Goal: Information Seeking & Learning: Learn about a topic

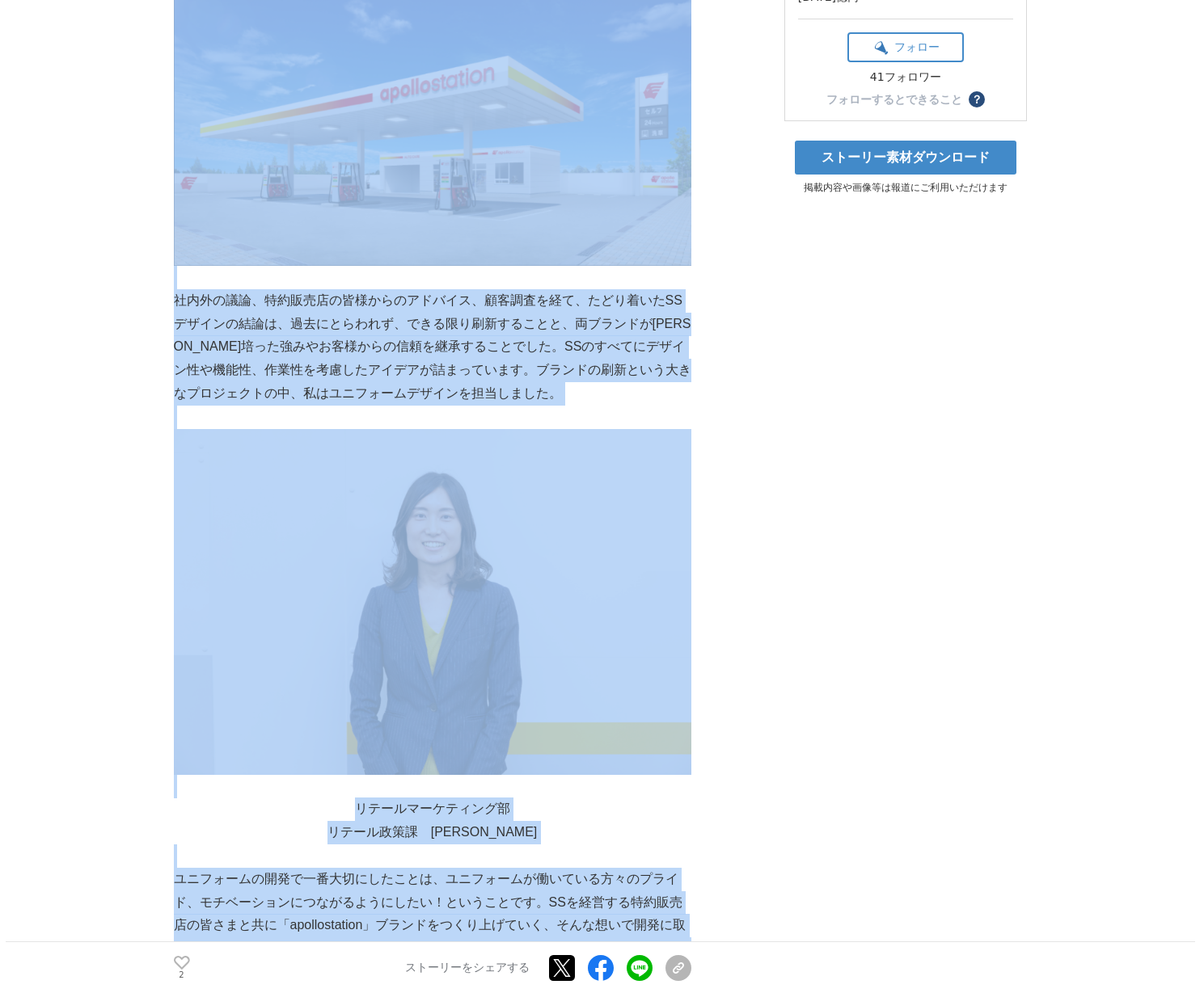
scroll to position [1191, 0]
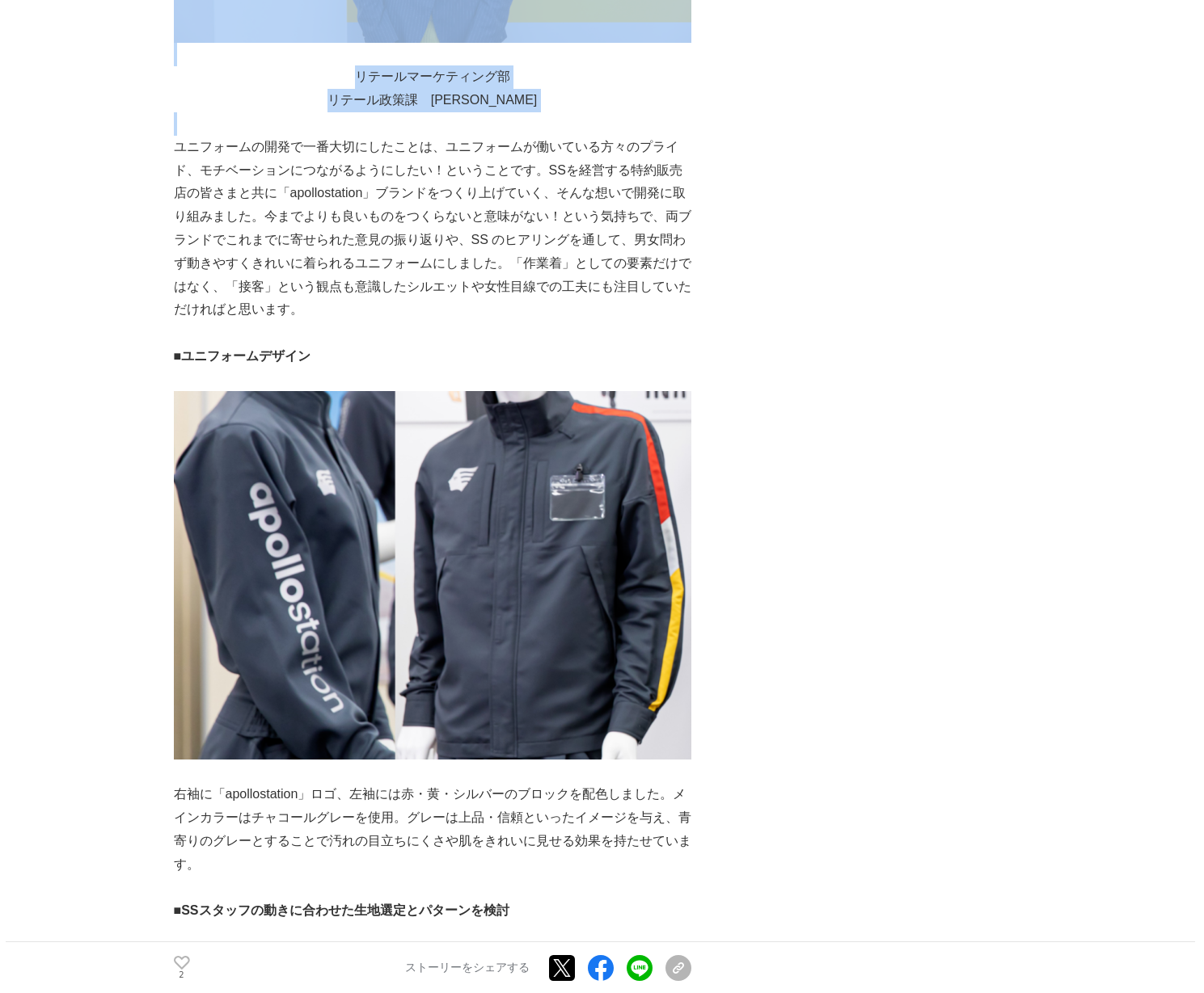
drag, startPoint x: 562, startPoint y: 419, endPoint x: 528, endPoint y: 200, distance: 221.6
click at [528, 200] on div "社内外の議論、特約販売店の皆様からのアドバイス、顧客調査を経て、たどり着いたSSデザインの結論は、過去にとらわれず、できる限り刷新することと、両ブランドが[P…" at bounding box center [432, 896] width 517 height 3654
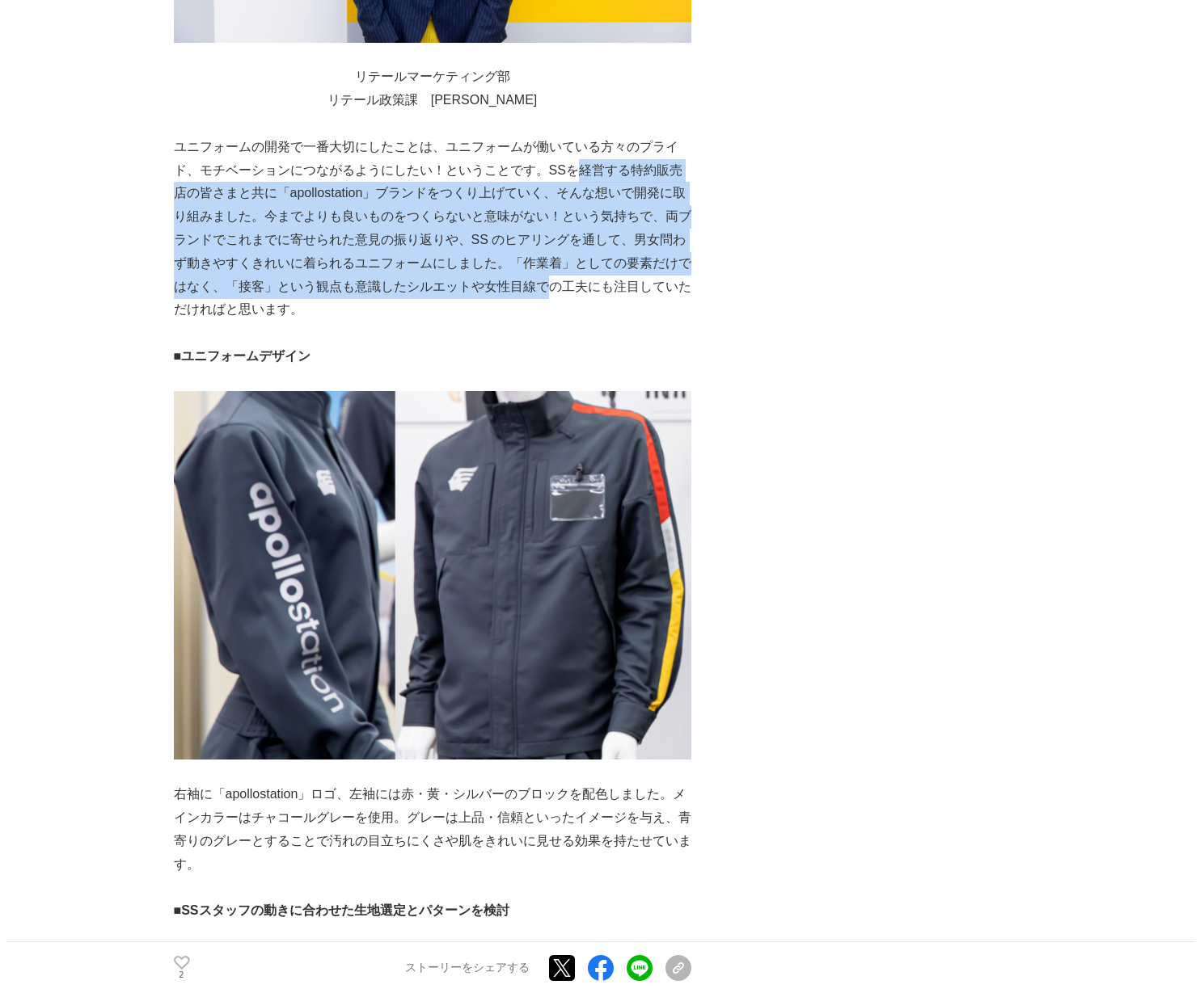
drag, startPoint x: 545, startPoint y: 391, endPoint x: 641, endPoint y: 133, distance: 275.3
click at [570, 224] on p "ユニフォームの開発で一番大切にしたことは、ユニフォームが働いている方々のプライド、モチベーションにつながるようにしたい！ということです。SSを経営する特約販売…" at bounding box center [432, 229] width 517 height 186
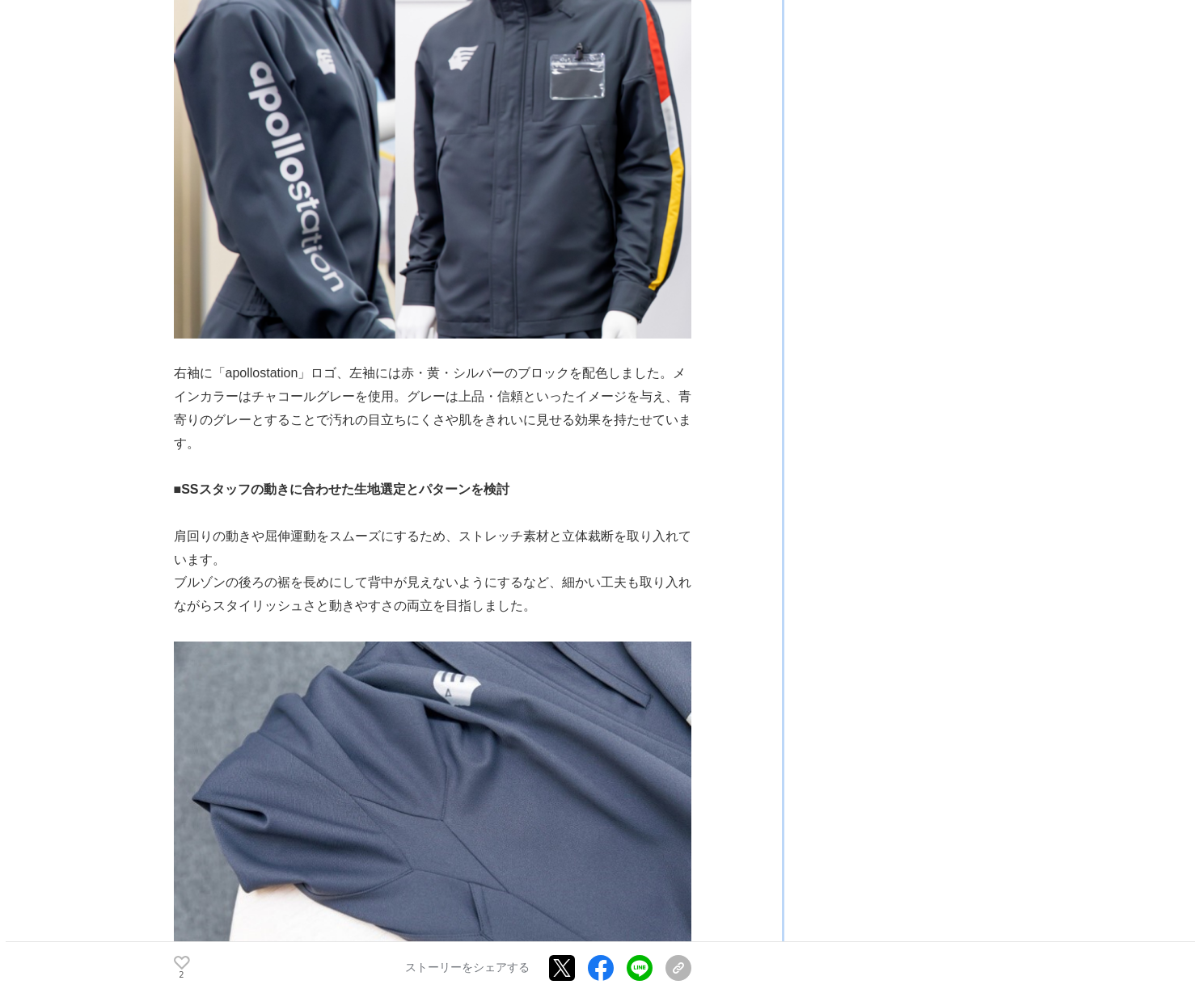
scroll to position [1704, 0]
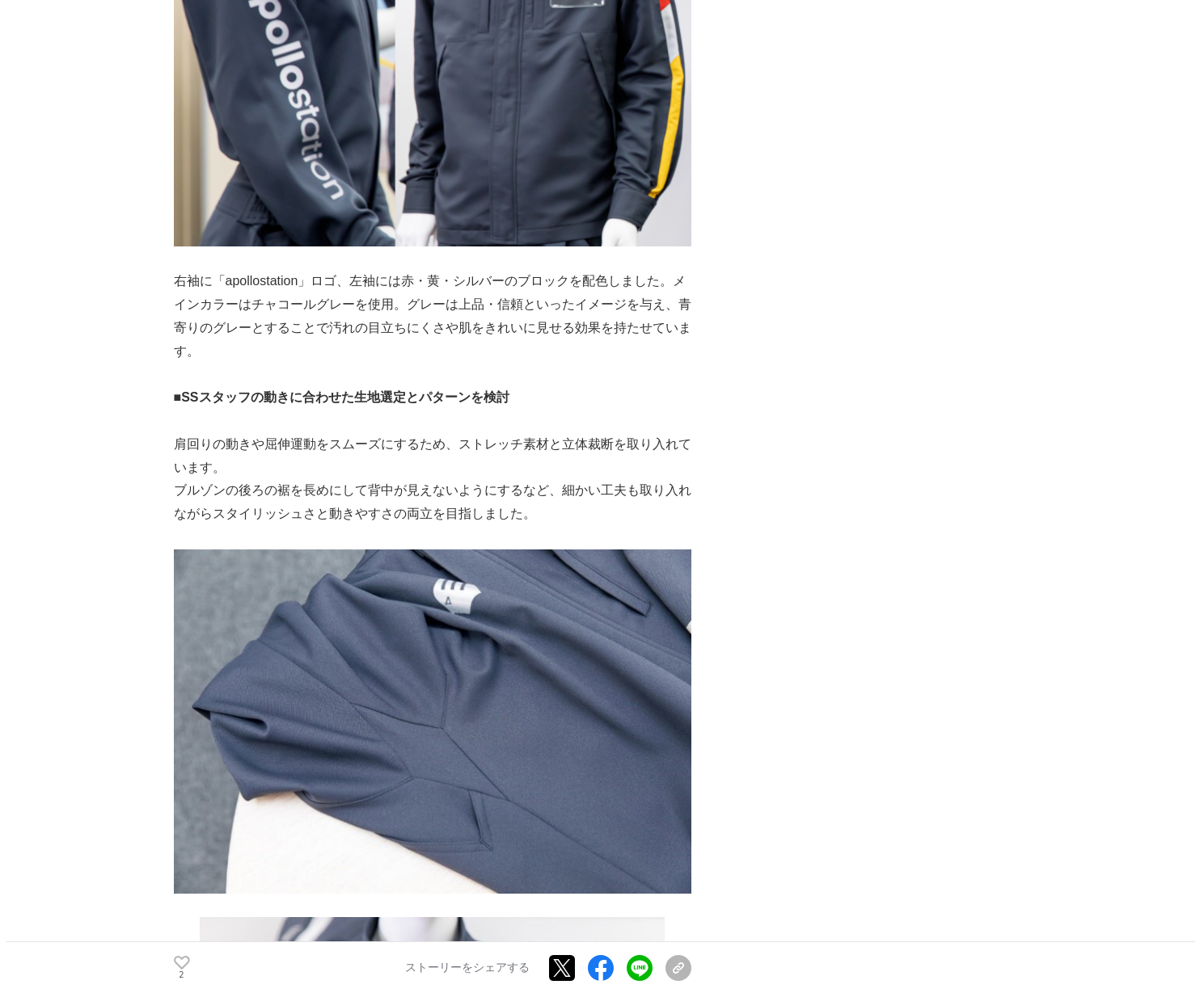
drag, startPoint x: 797, startPoint y: 563, endPoint x: 820, endPoint y: 400, distance: 164.6
click at [799, 378] on div "「apollostation」新SSブランド　ユニフォーム刷新の裏側 プロジェクトの裏側 #プロジェクトの裏側 #出光 #apollostation 2 ■" at bounding box center [602, 876] width 857 height 4964
click at [865, 438] on div "「apollostation」新SSブランド　ユニフォーム刷新の裏側 プロジェクトの裏側 #プロジェクトの裏側 #出光 #apollostation 2 ■" at bounding box center [602, 876] width 857 height 4964
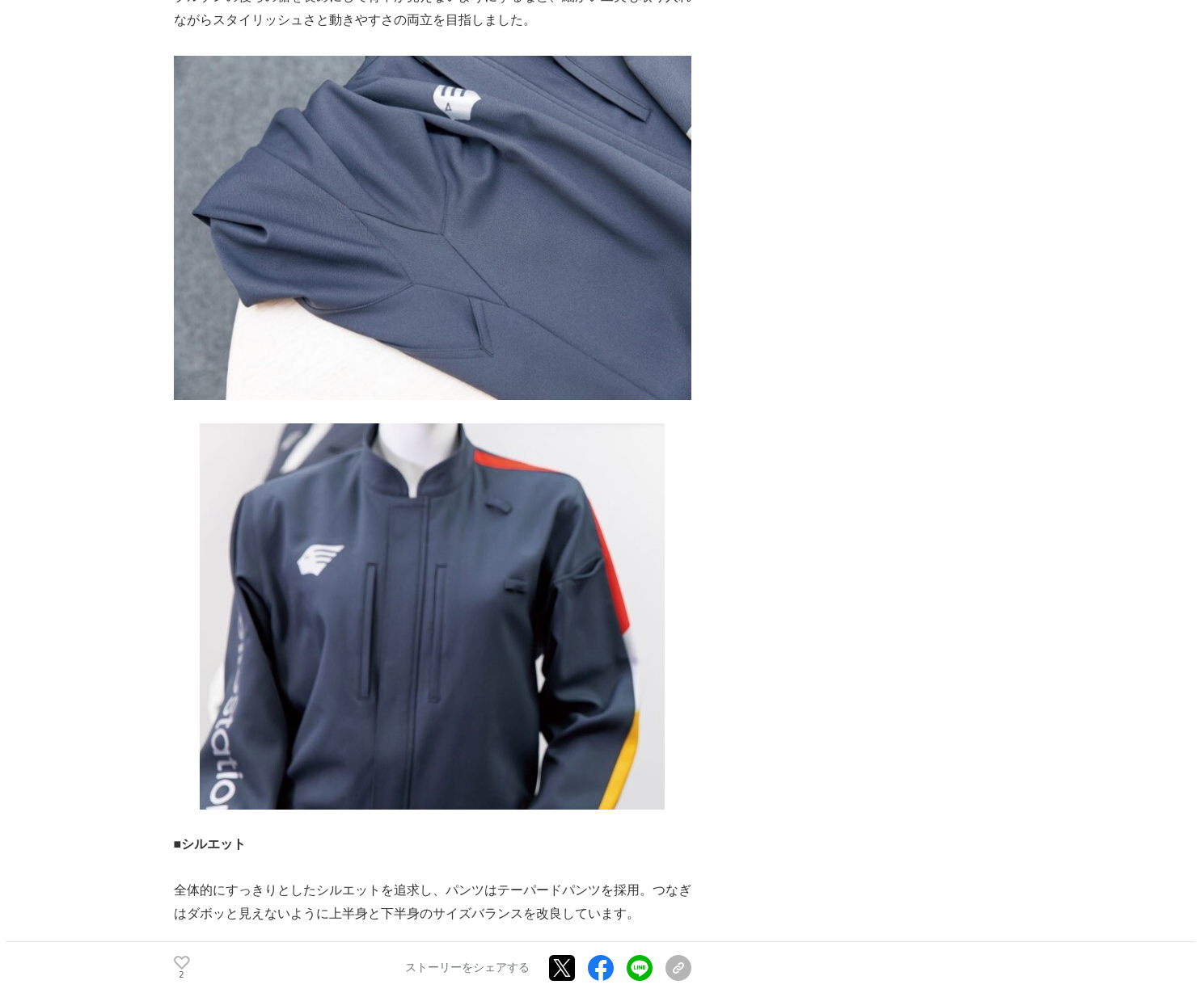
scroll to position [2402, 0]
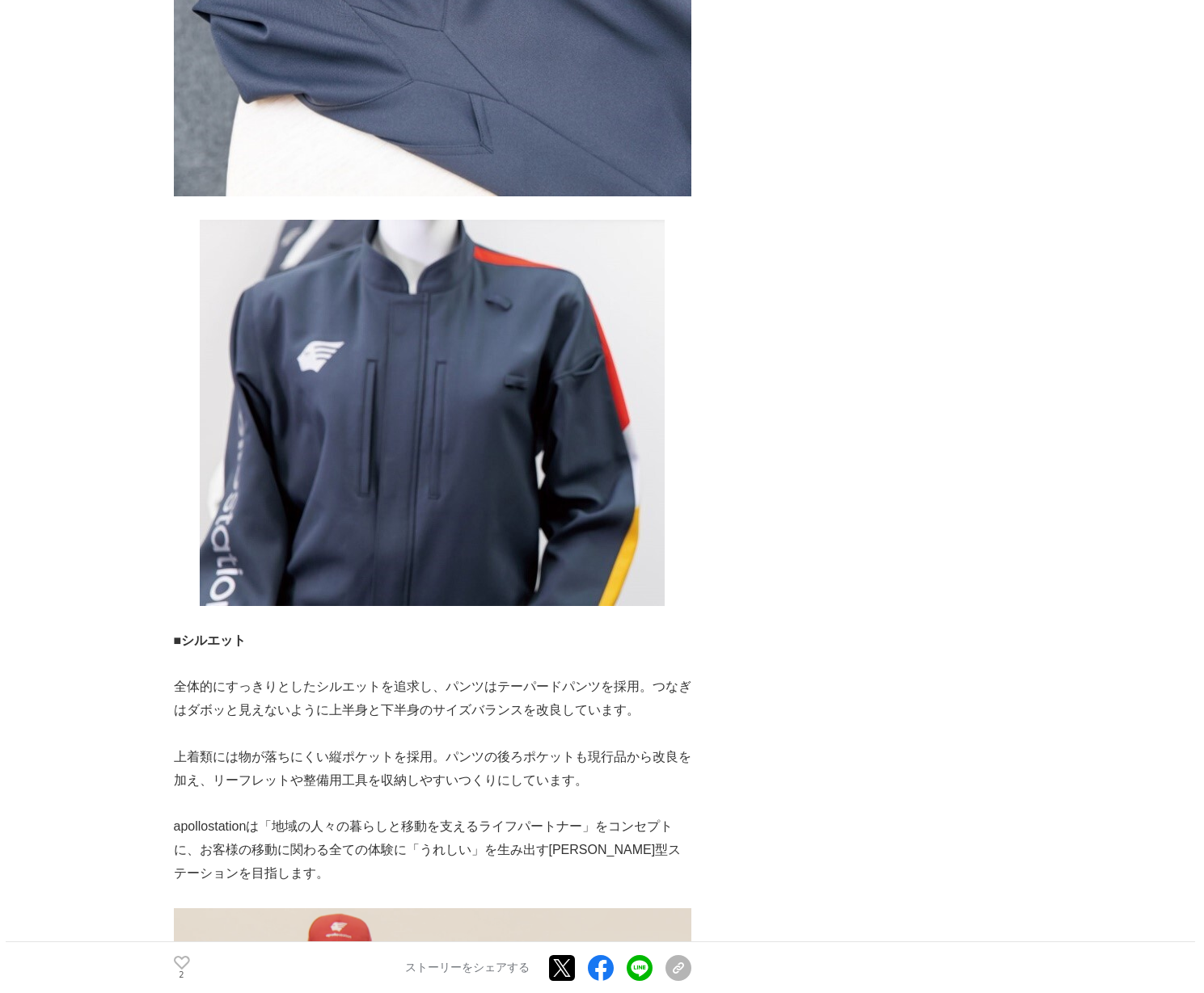
drag, startPoint x: 796, startPoint y: 451, endPoint x: 832, endPoint y: 266, distance: 188.5
click at [832, 259] on div "「apollostation」新SSブランド　ユニフォーム刷新の裏側 プロジェクトの裏側 #プロジェクトの裏側 #出光 #apollostation 2 ■" at bounding box center [602, 178] width 857 height 4964
click at [846, 304] on div "「apollostation」新SSブランド　ユニフォーム刷新の裏側 プロジェクトの裏側 #プロジェクトの裏側 #出光 #apollostation 2 ■" at bounding box center [602, 178] width 857 height 4964
click at [884, 365] on div "「apollostation」新SSブランド　ユニフォーム刷新の裏側 プロジェクトの裏側 #プロジェクトの裏側 #出光 #apollostation 2 ■" at bounding box center [602, 178] width 857 height 4964
drag, startPoint x: 839, startPoint y: 505, endPoint x: 755, endPoint y: 757, distance: 265.6
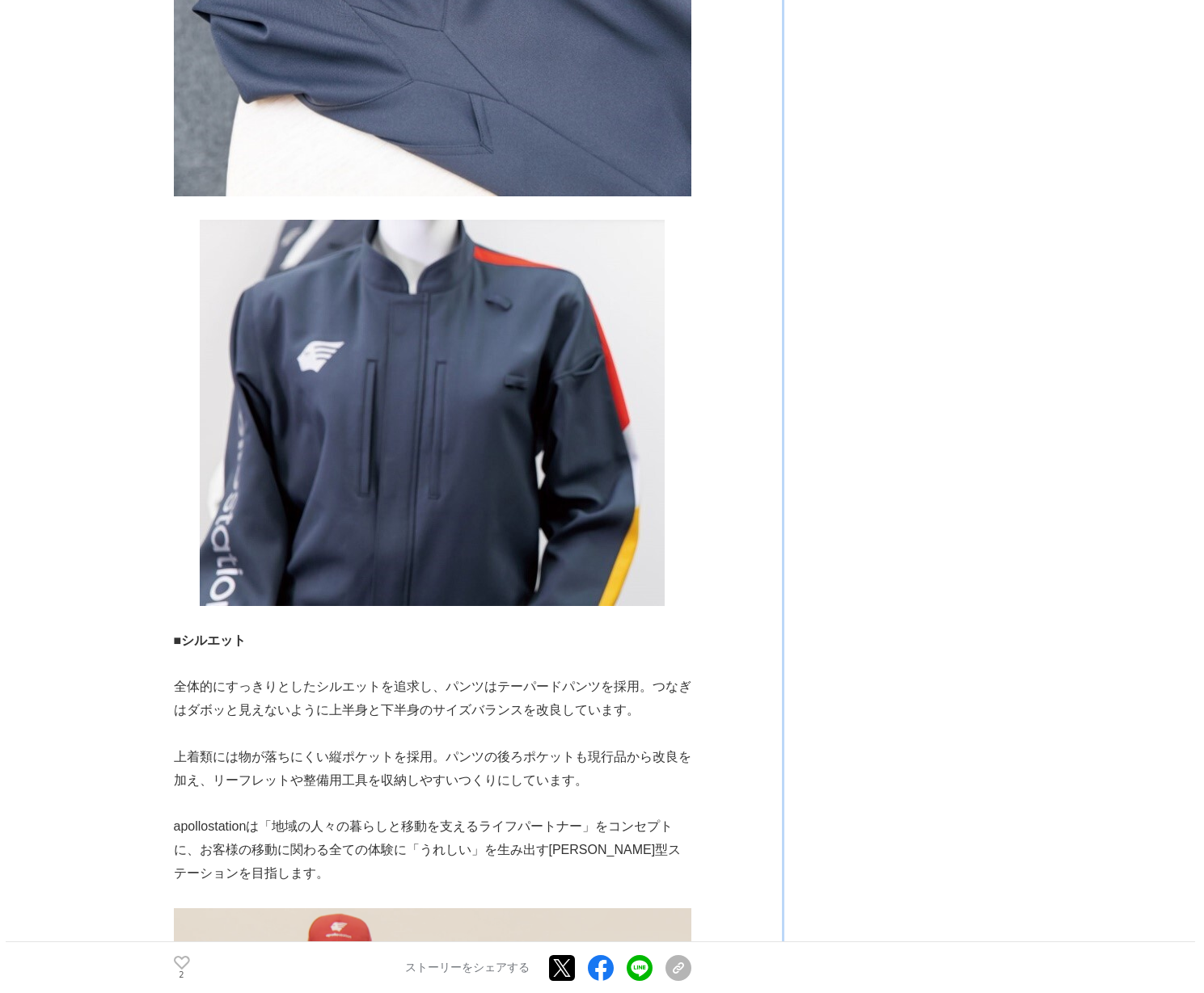
click at [761, 761] on div "「apollostation」新SSブランド　ユニフォーム刷新の裏側 プロジェクトの裏側 #プロジェクトの裏側 #出光 #apollostation 2 ■" at bounding box center [602, 178] width 857 height 4964
drag, startPoint x: 746, startPoint y: 756, endPoint x: 638, endPoint y: 789, distance: 112.9
click at [696, 859] on div "「apollostation」新SSブランド　ユニフォーム刷新の裏側 プロジェクトの裏側 #プロジェクトの裏側 #出光 #apollostation 2 ■" at bounding box center [602, 178] width 857 height 4964
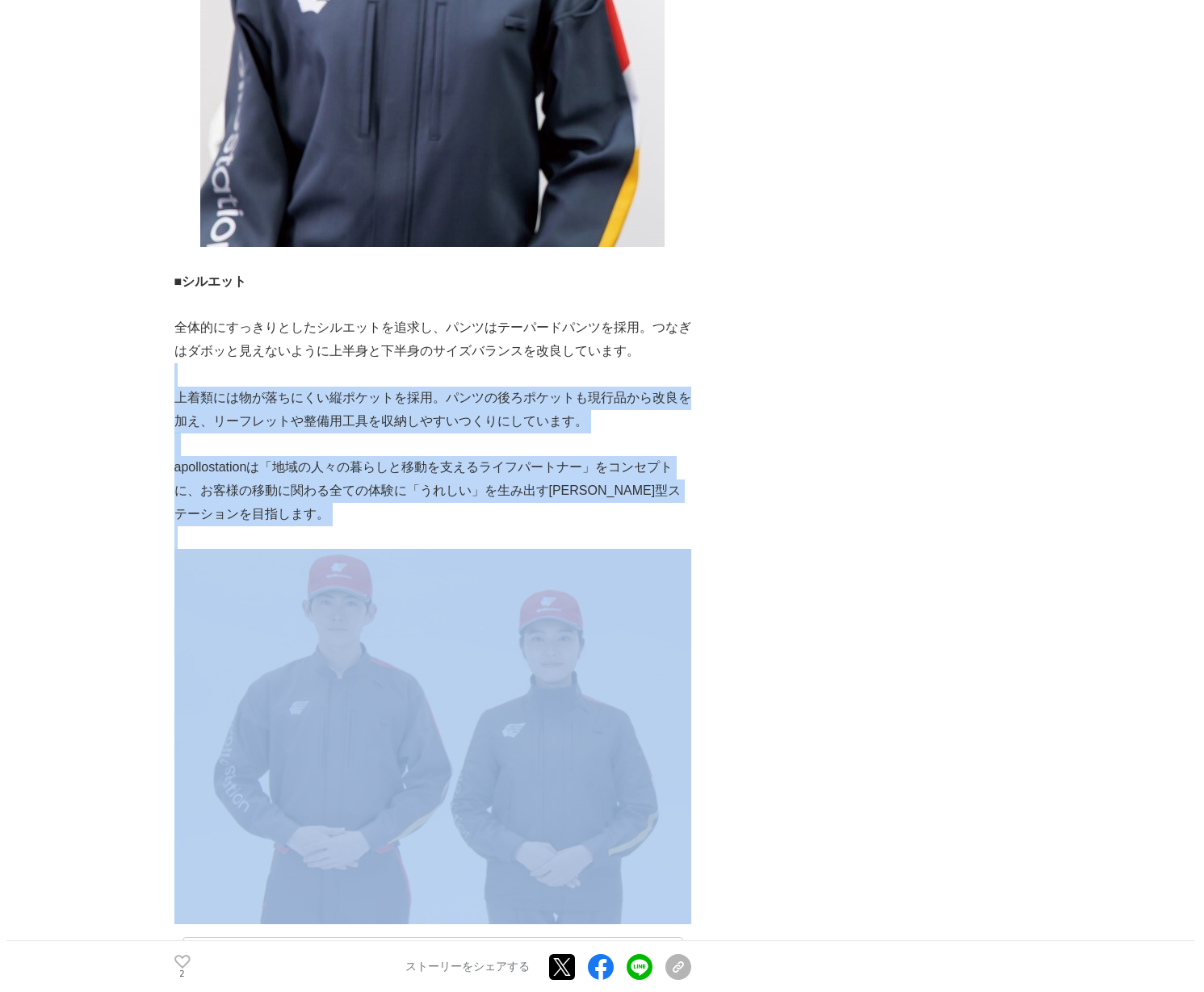
scroll to position [2852, 0]
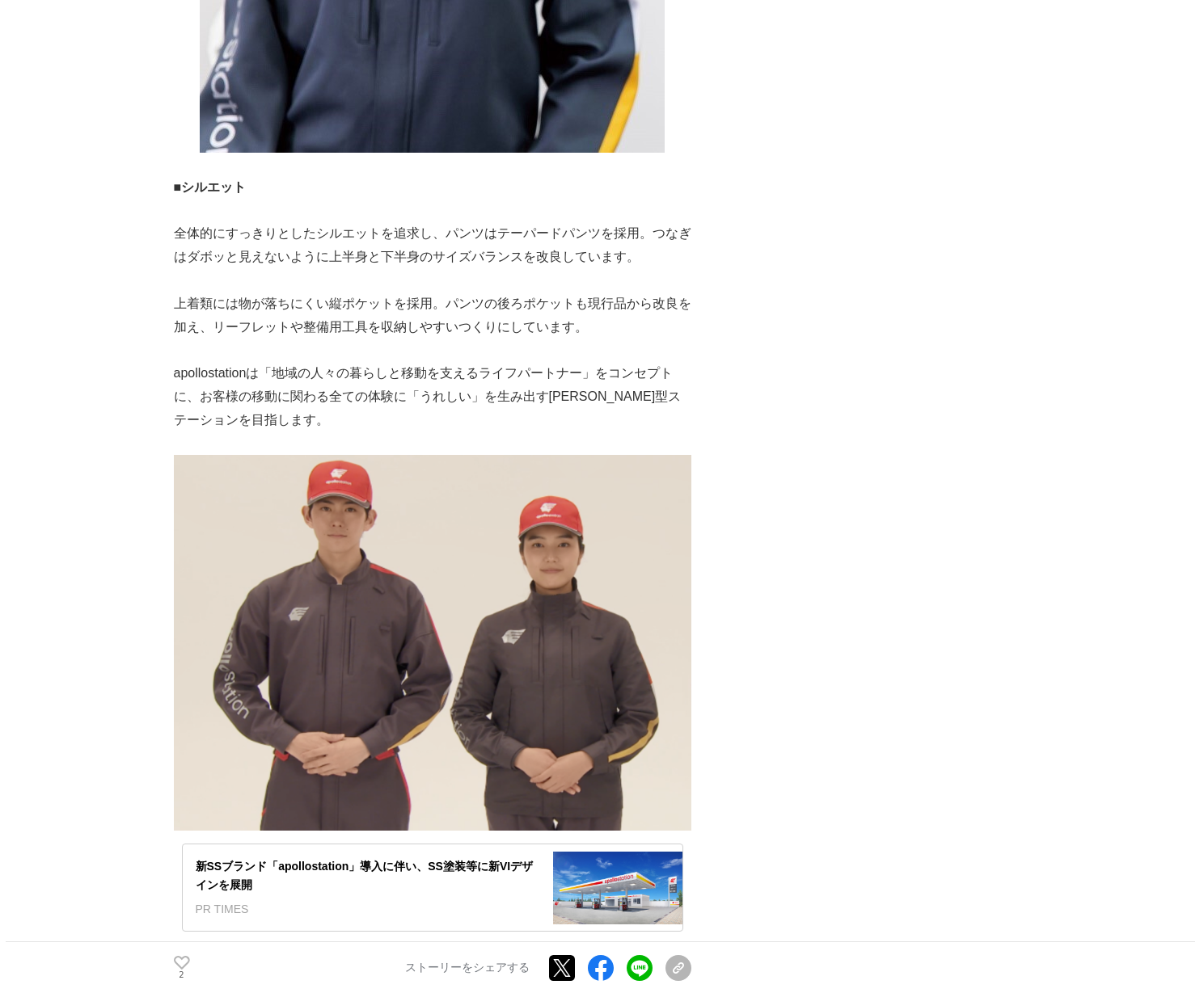
drag, startPoint x: 595, startPoint y: 797, endPoint x: 591, endPoint y: 351, distance: 446.0
click at [598, 292] on p at bounding box center [432, 281] width 517 height 24
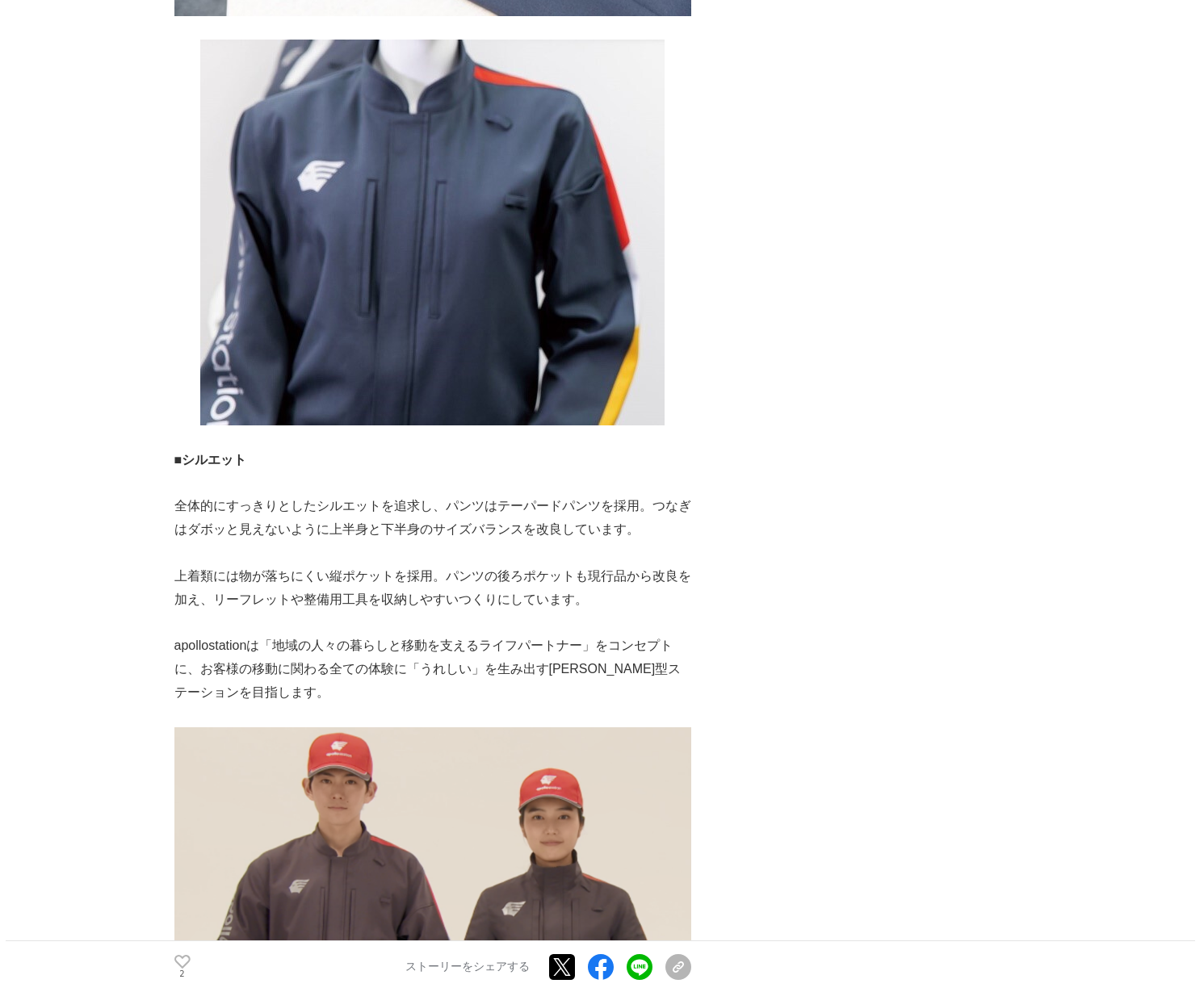
scroll to position [2187, 0]
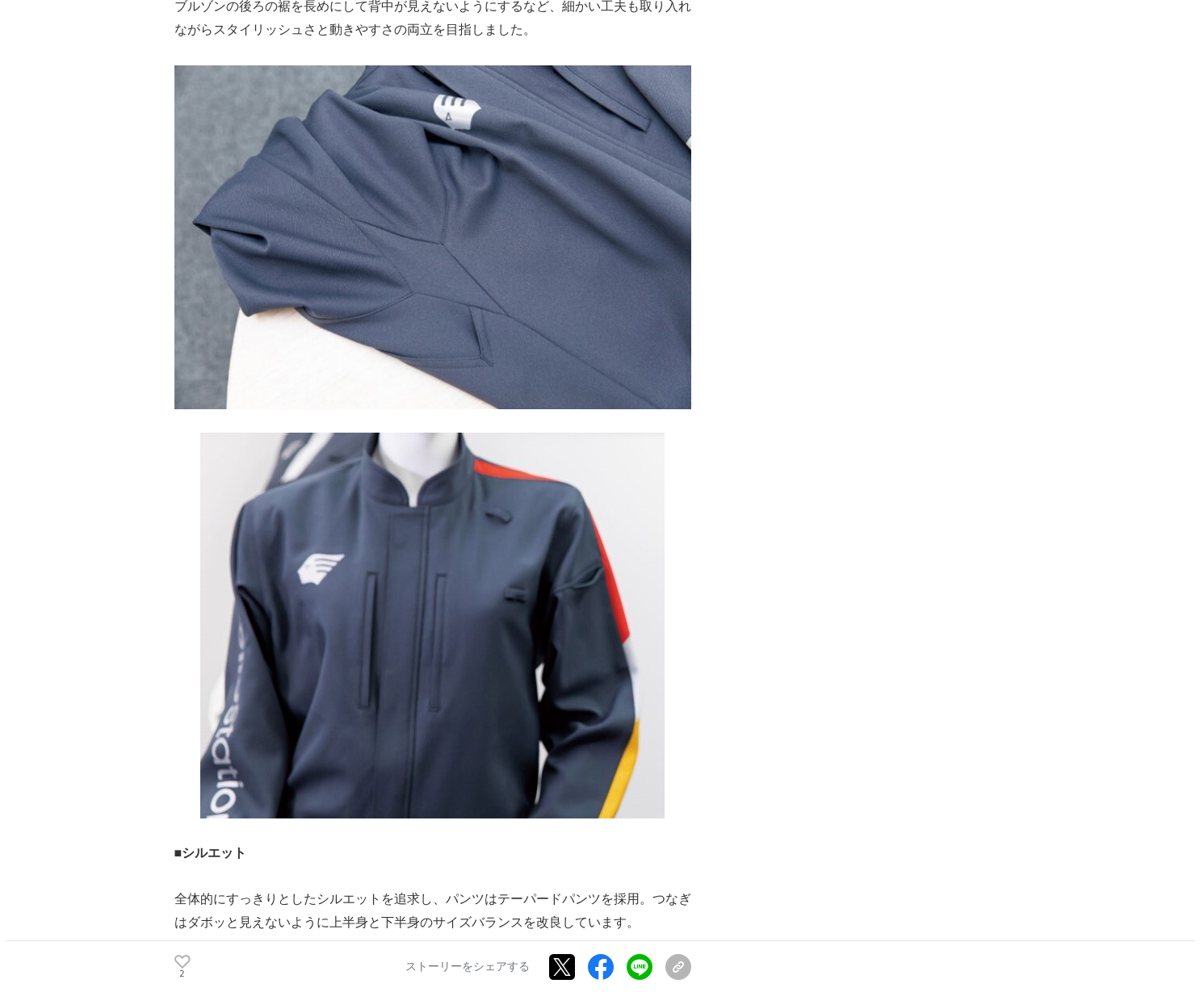
drag, startPoint x: 116, startPoint y: 497, endPoint x: 152, endPoint y: 424, distance: 81.4
click at [161, 425] on main "「apollostation」新SSブランド　ユニフォーム刷新の裏側 プロジェクトの裏側 #プロジェクトの裏側 #出光 #apollostation 2 ■" at bounding box center [602, 424] width 1204 height 5024
click at [142, 441] on main "「apollostation」新SSブランド　ユニフォーム刷新の裏側 プロジェクトの裏側 #プロジェクトの裏側 #出光 #apollostation 2 ■" at bounding box center [602, 424] width 1204 height 5024
drag, startPoint x: 115, startPoint y: 459, endPoint x: 123, endPoint y: 83, distance: 376.1
click at [124, 83] on main "「apollostation」新SSブランド　ユニフォーム刷新の裏側 プロジェクトの裏側 #プロジェクトの裏側 #出光 #apollostation 2 ■" at bounding box center [602, 424] width 1204 height 5024
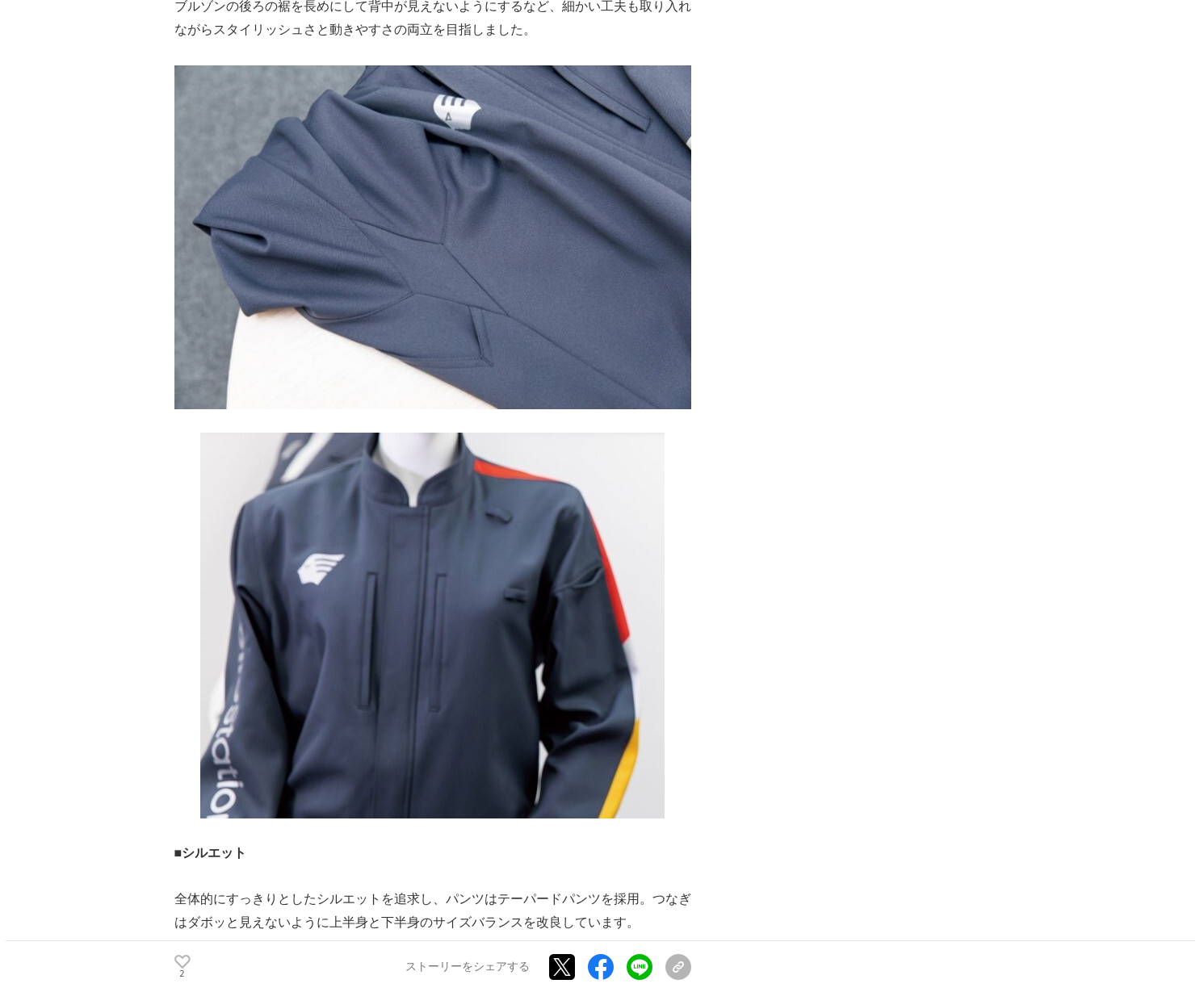
drag, startPoint x: 125, startPoint y: 99, endPoint x: 182, endPoint y: 65, distance: 66.4
click at [151, 65] on main "「apollostation」新SSブランド　ユニフォーム刷新の裏側 プロジェクトの裏側 #プロジェクトの裏側 #出光 #apollostation 2 ■" at bounding box center [602, 424] width 1204 height 5024
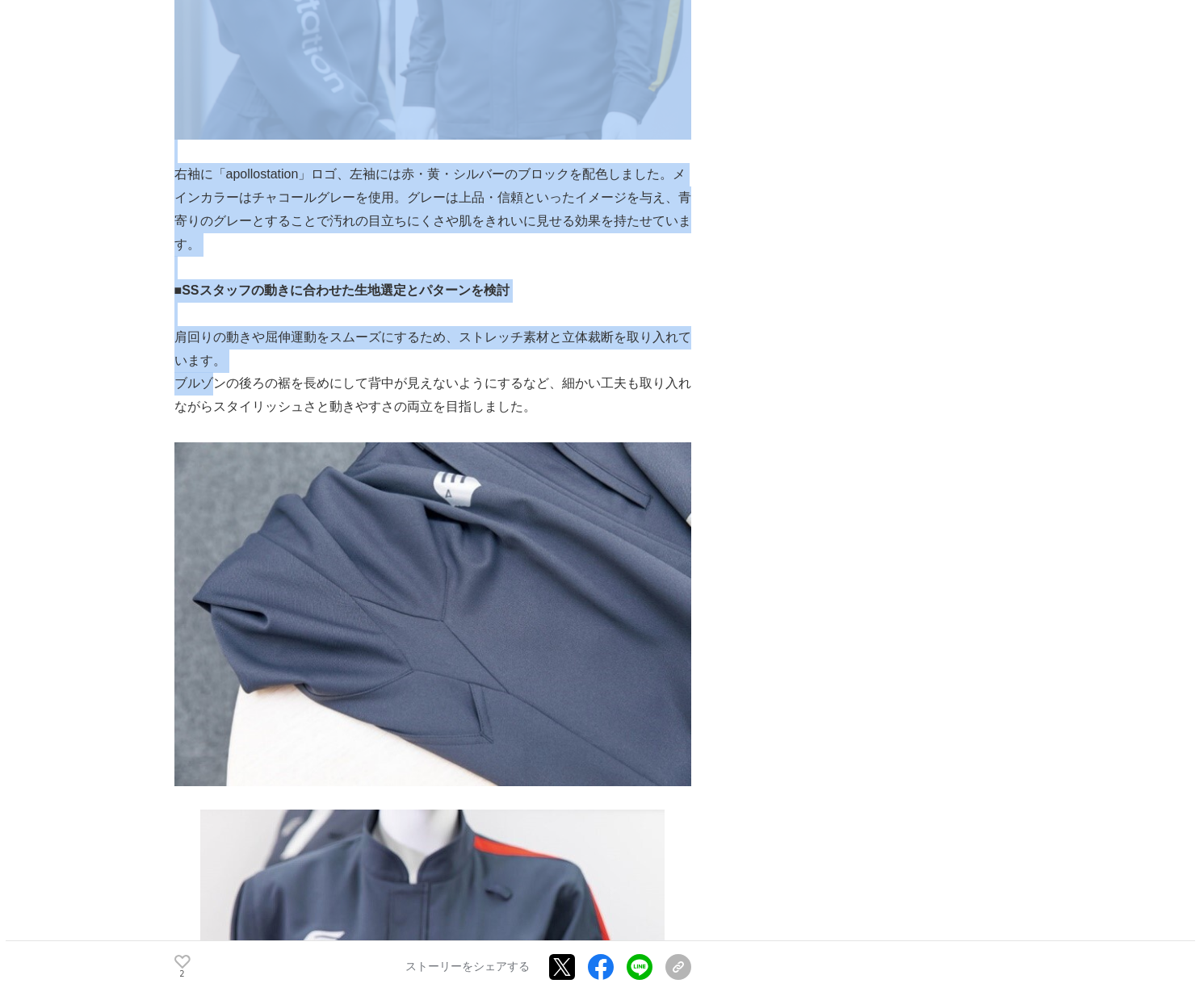
scroll to position [1744, 0]
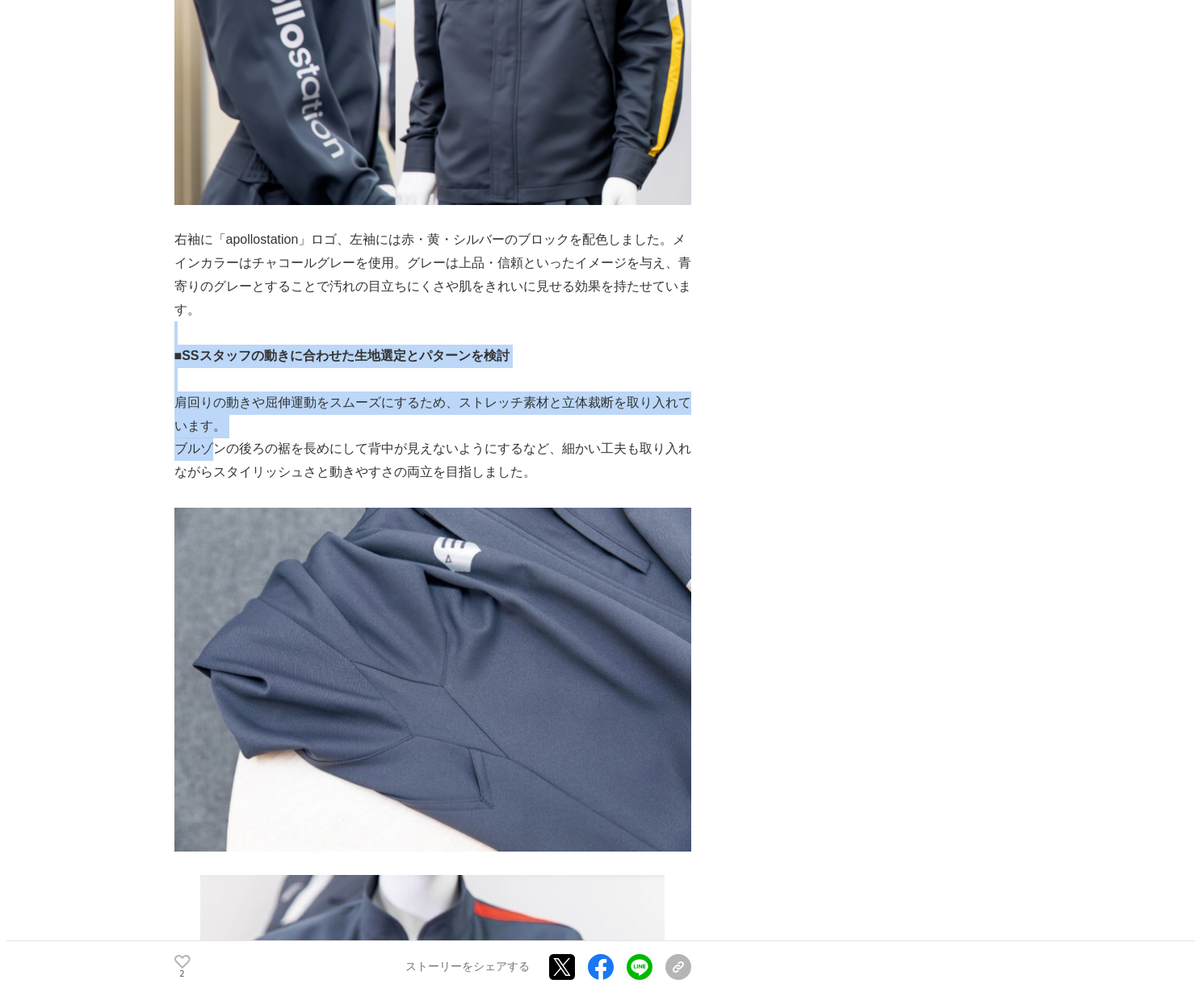
drag, startPoint x: 208, startPoint y: 74, endPoint x: 109, endPoint y: 335, distance: 279.1
click at [134, 341] on main "「apollostation」新SSブランド　ユニフォーム刷新の裏側 プロジェクトの裏側 #プロジェクトの裏側 #出光 #apollostation 2 ■" at bounding box center [602, 867] width 1204 height 5024
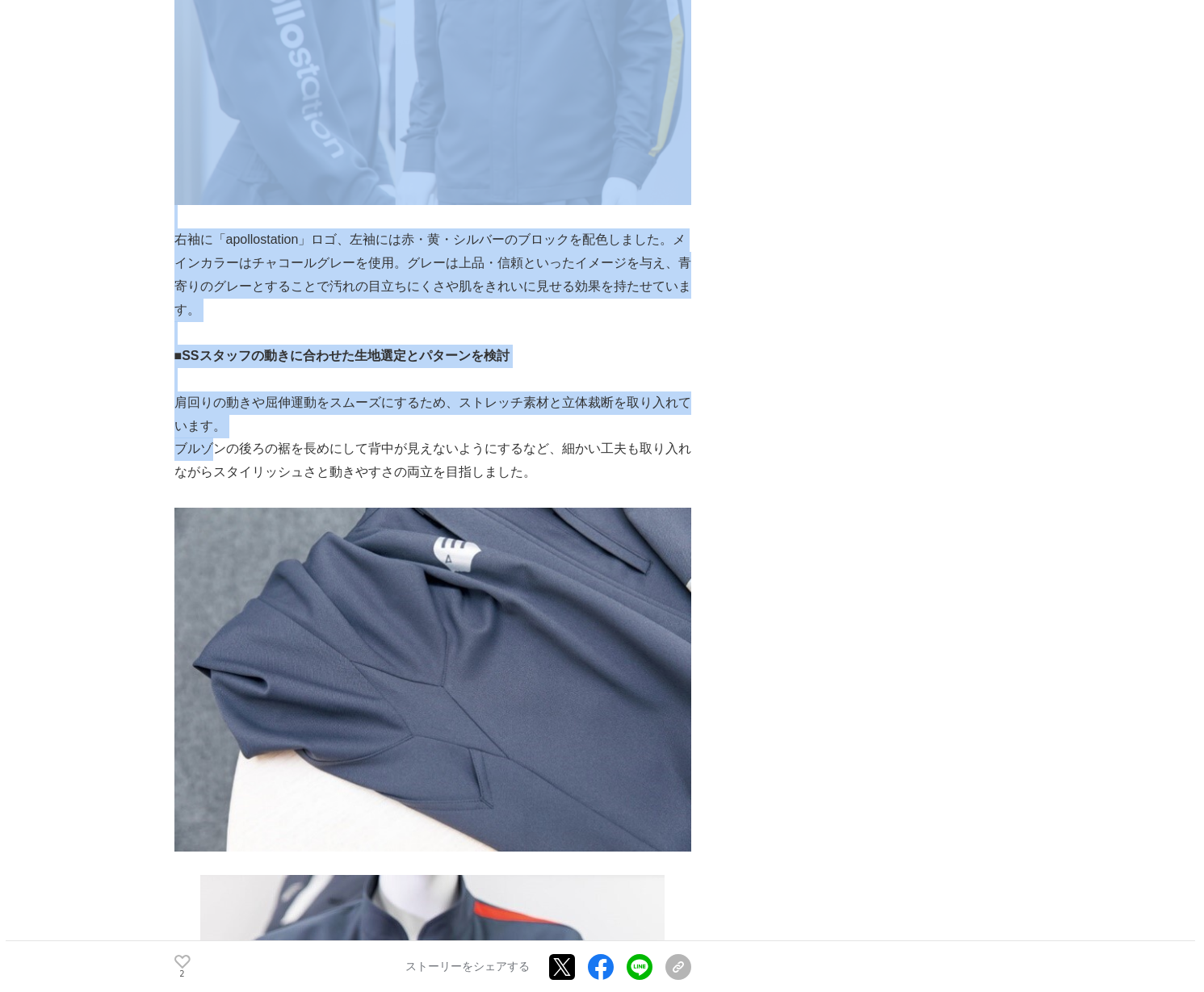
click at [99, 379] on main "「apollostation」新SSブランド　ユニフォーム刷新の裏側 プロジェクトの裏側 #プロジェクトの裏側 #出光 #apollostation 2 ■" at bounding box center [602, 867] width 1204 height 5024
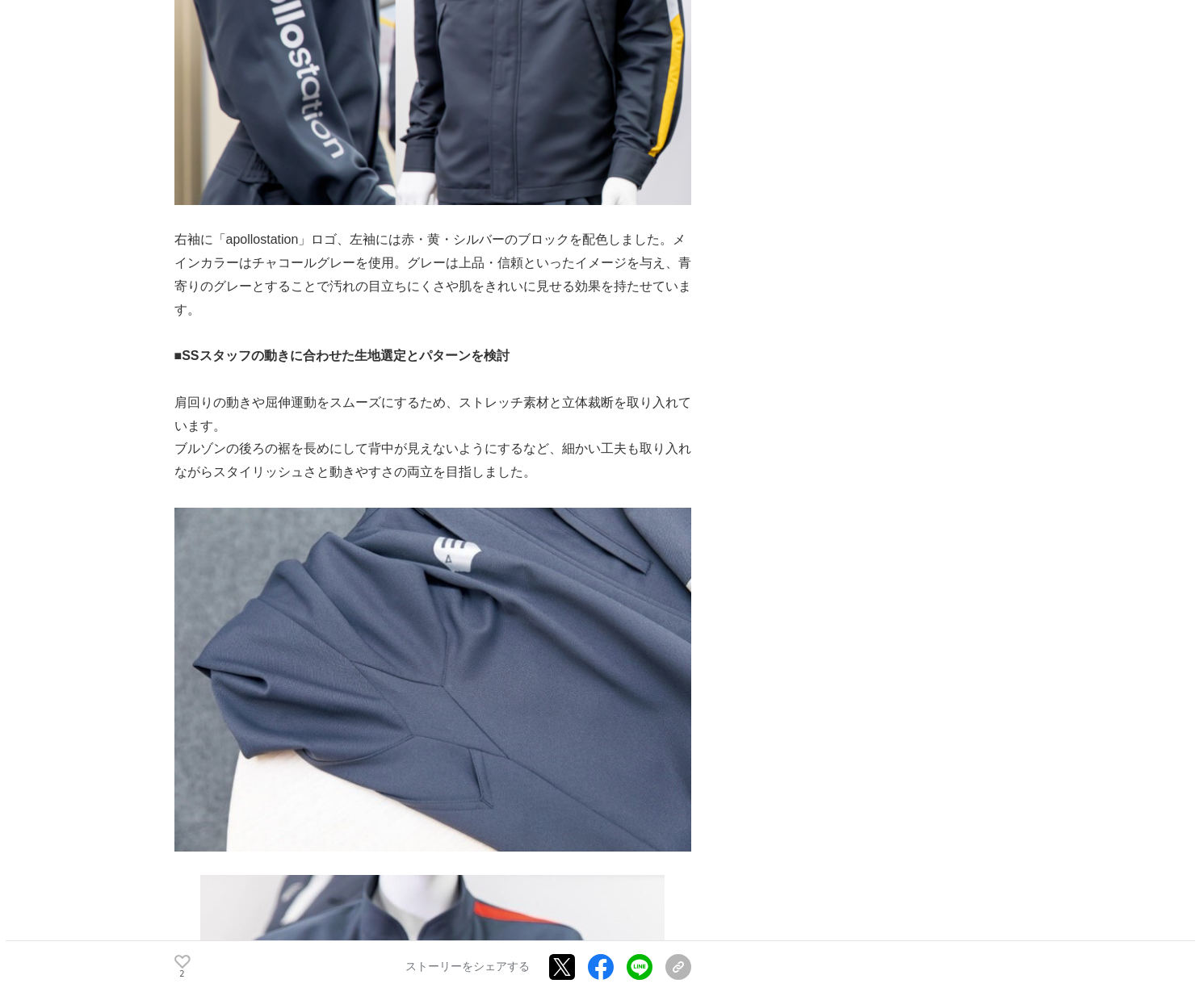
click at [107, 368] on main "「apollostation」新SSブランド　ユニフォーム刷新の裏側 プロジェクトの裏側 #プロジェクトの裏側 #出光 #apollostation 2 ■" at bounding box center [602, 867] width 1204 height 5024
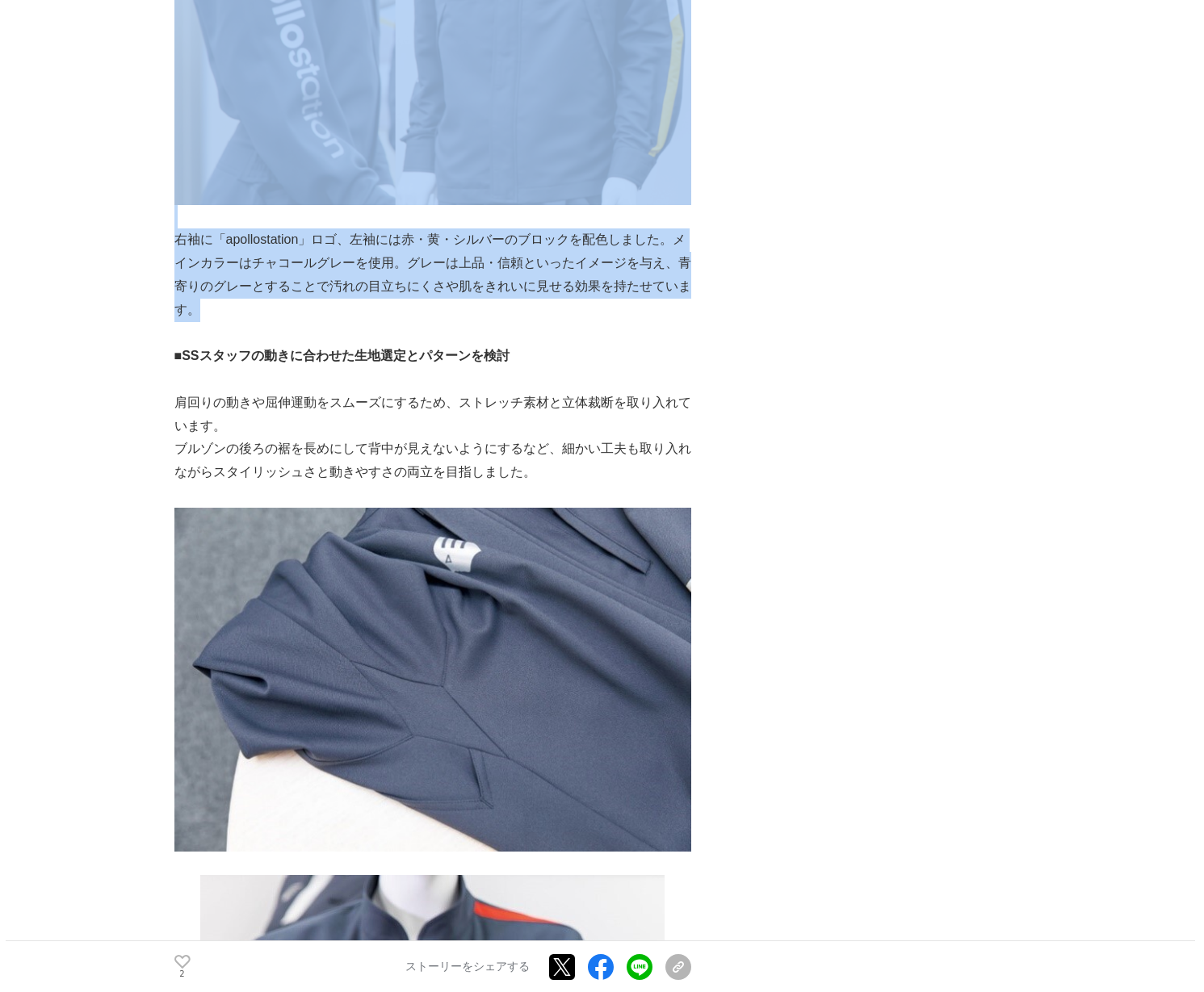
scroll to position [1509, 0]
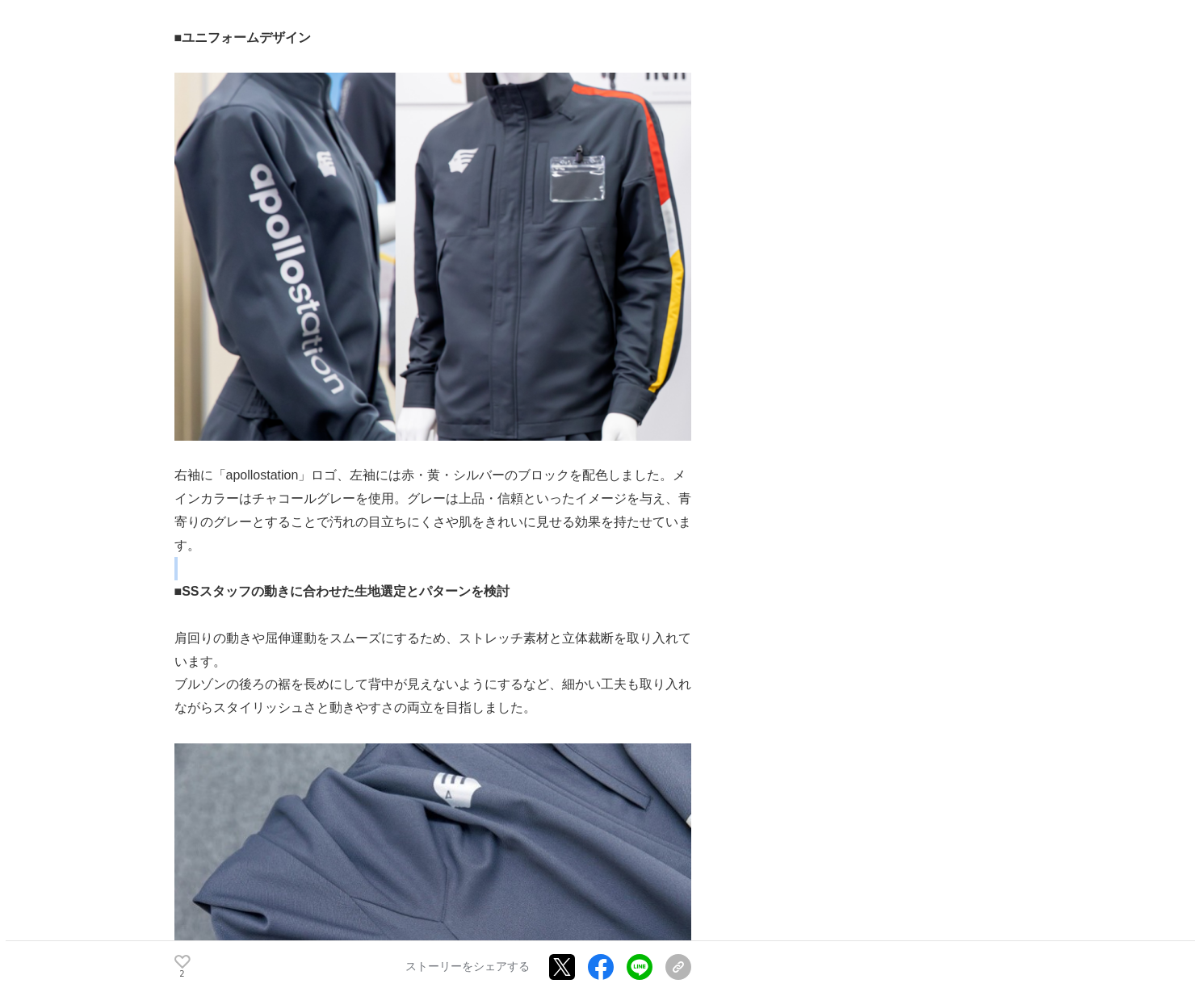
drag, startPoint x: 436, startPoint y: 10, endPoint x: 500, endPoint y: 636, distance: 629.3
click at [497, 636] on div "社内外の議論、特約販売店の皆様からのアドバイス、顧客調査を経て、たどり着いたSSデザインの結論は、過去にとらわれず、できる限り刷新することと、両ブランドが[P…" at bounding box center [432, 577] width 517 height 3650
click at [657, 604] on p "■SSスタッフの動きに合わせた生地選定とパターンを検討" at bounding box center [432, 592] width 517 height 24
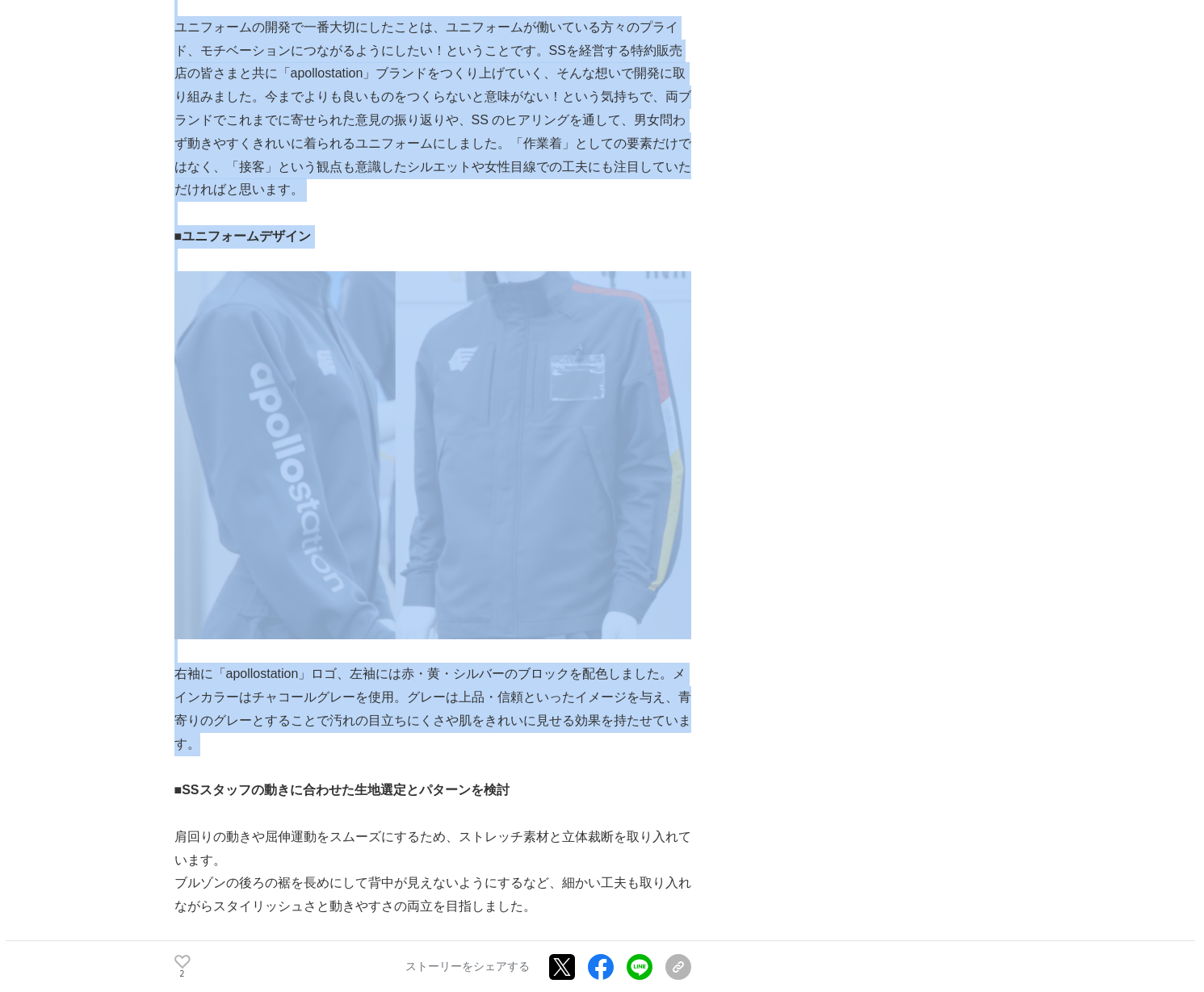
scroll to position [1209, 0]
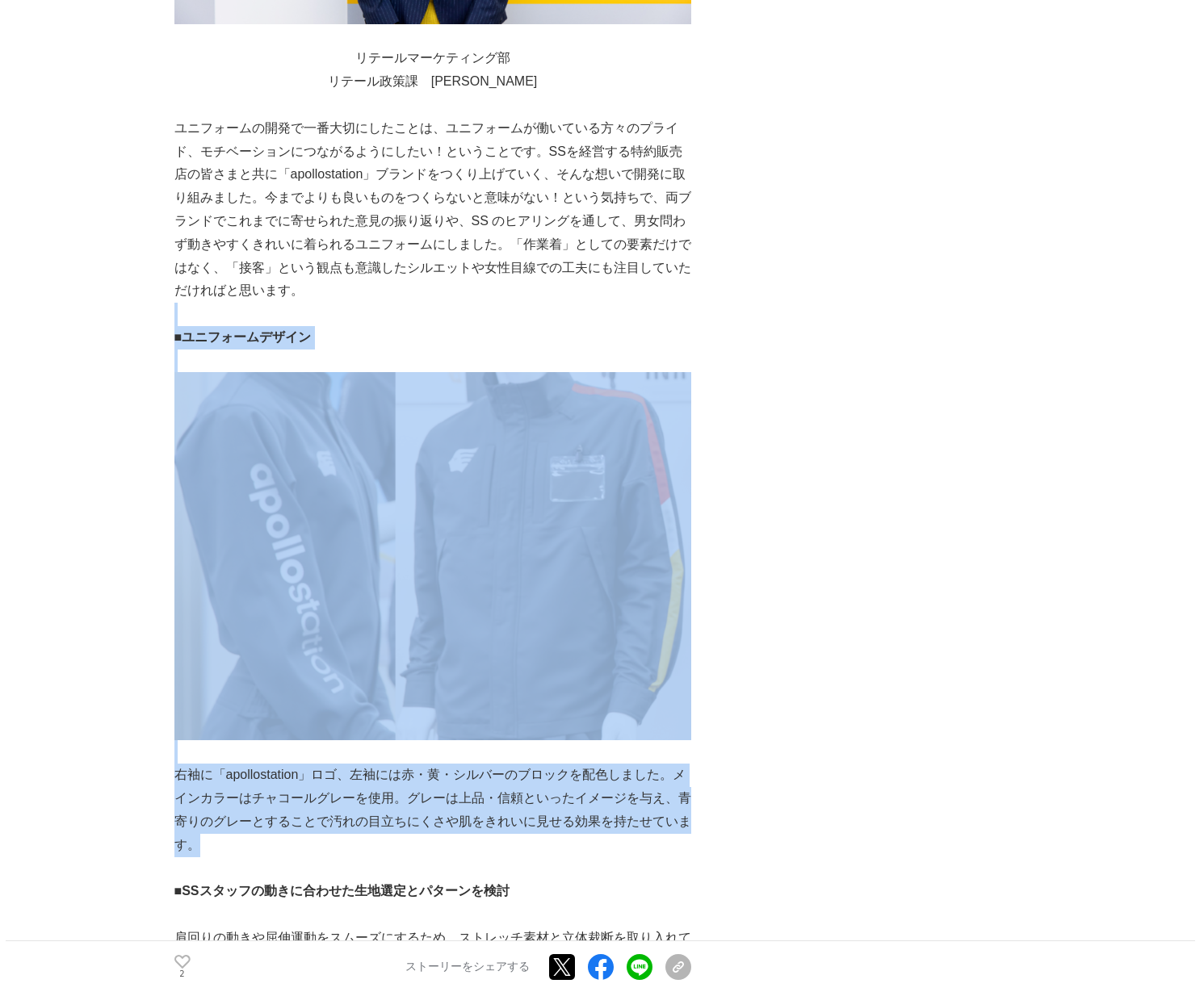
drag, startPoint x: 595, startPoint y: 609, endPoint x: 730, endPoint y: 352, distance: 290.3
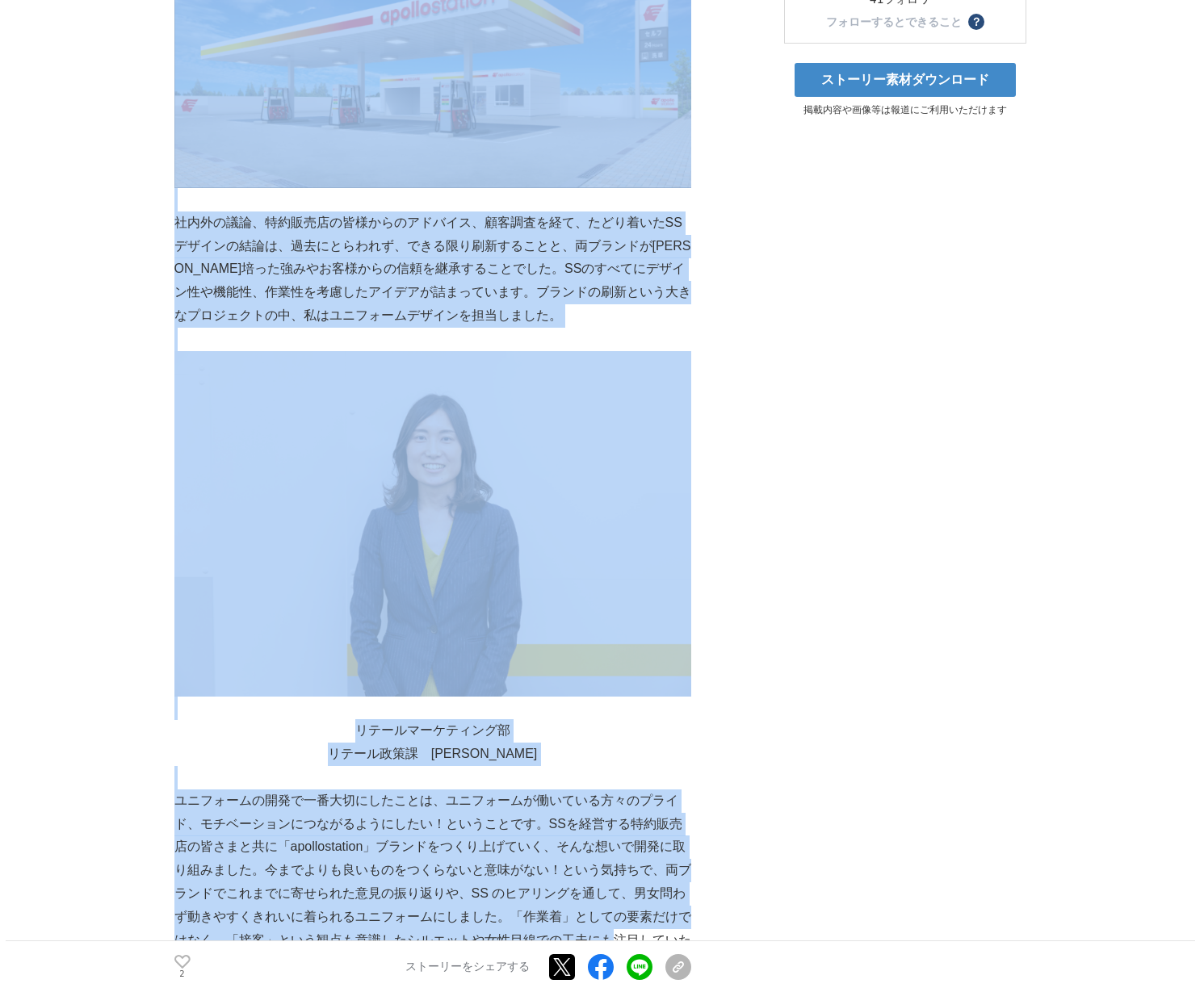
scroll to position [353, 0]
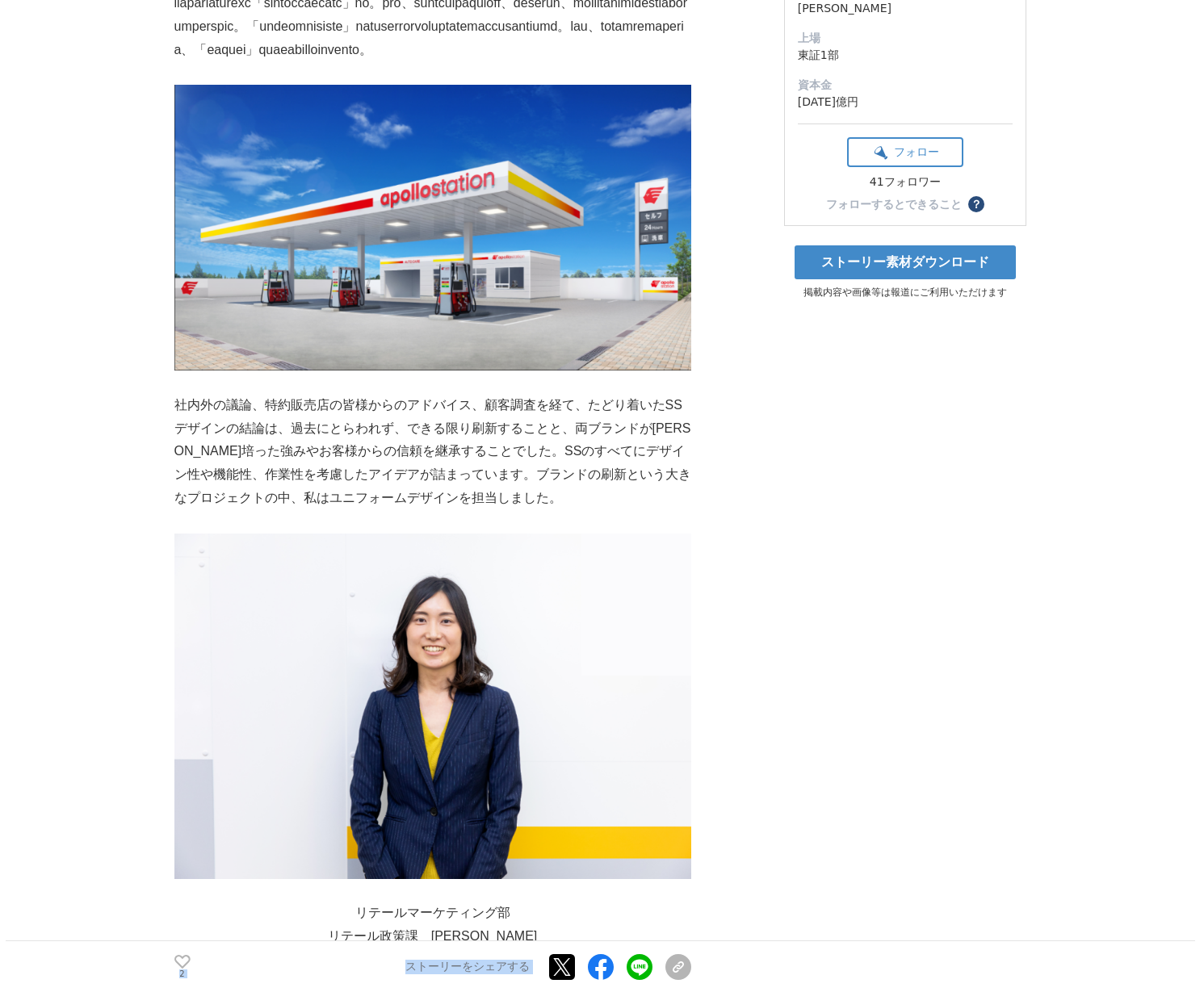
drag, startPoint x: 601, startPoint y: 319, endPoint x: 752, endPoint y: 580, distance: 301.5
